Goal: Transaction & Acquisition: Purchase product/service

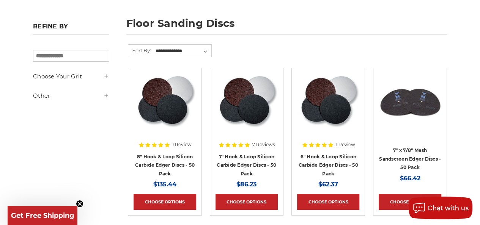
scroll to position [114, 0]
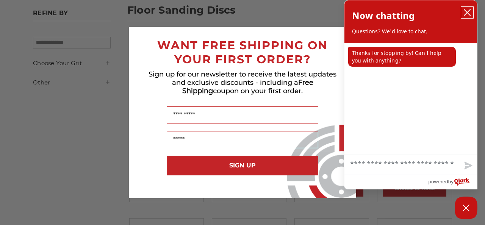
click at [467, 9] on icon "close chatbox" at bounding box center [468, 13] width 8 height 8
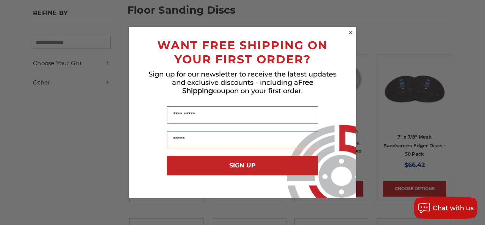
click at [352, 31] on circle "Close dialog" at bounding box center [350, 32] width 7 height 7
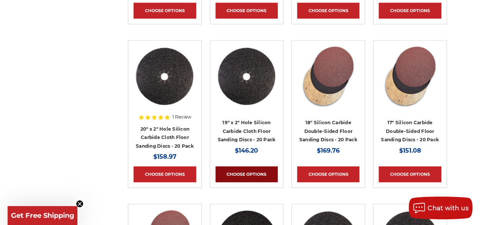
scroll to position [455, 0]
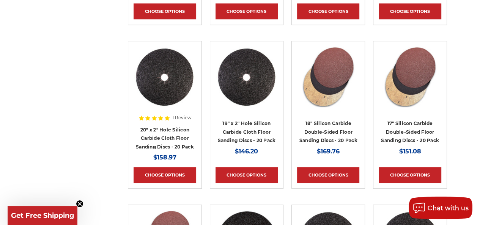
click at [317, 100] on img at bounding box center [328, 77] width 61 height 61
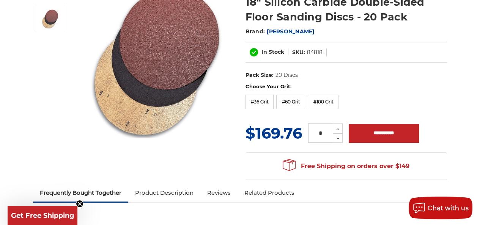
scroll to position [114, 0]
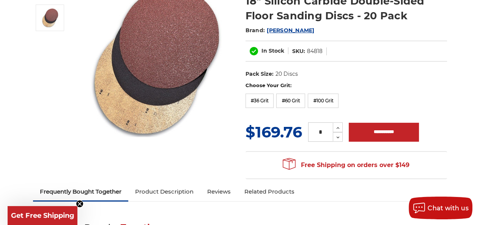
click at [166, 114] on img at bounding box center [156, 62] width 152 height 152
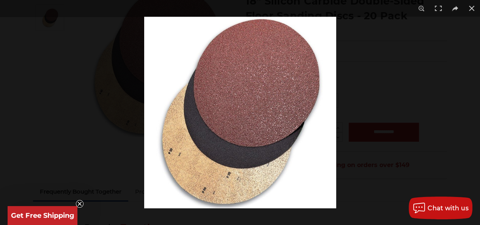
click at [169, 147] on img at bounding box center [240, 113] width 192 height 192
